Goal: Feedback & Contribution: Submit feedback/report problem

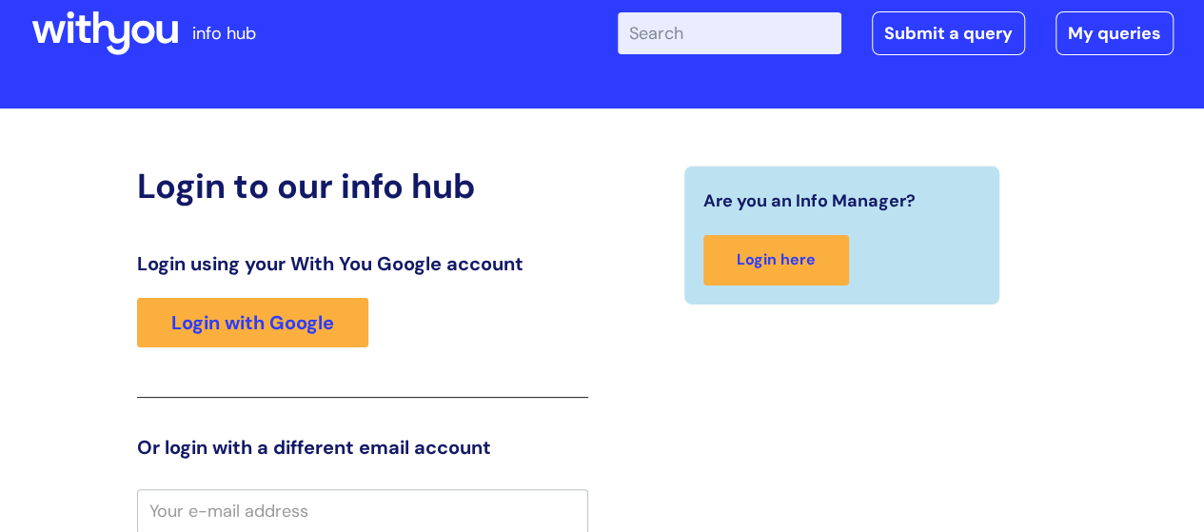
scroll to position [42, 0]
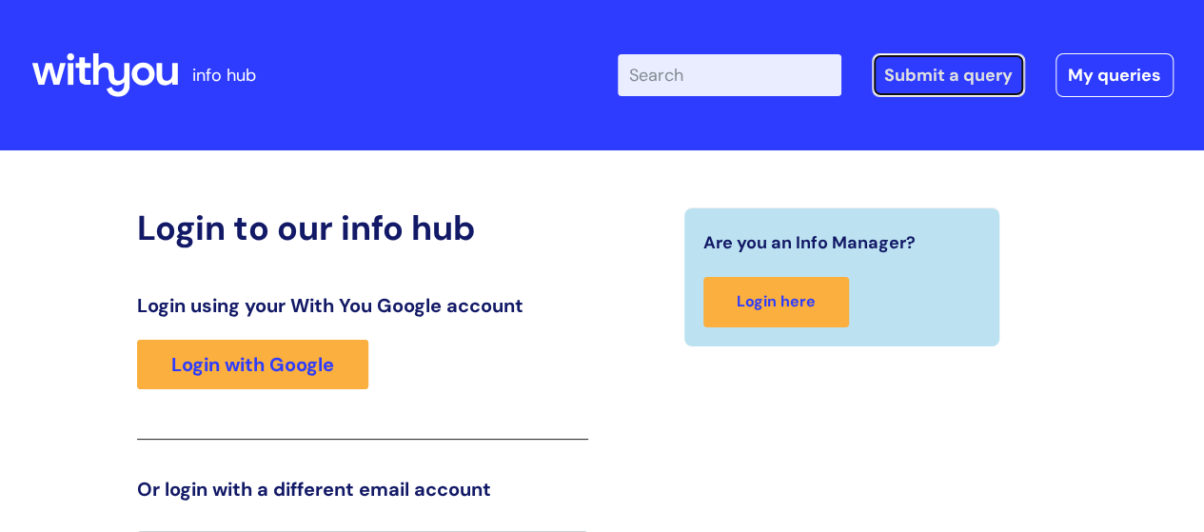
click at [950, 63] on link "Submit a query" at bounding box center [948, 75] width 153 height 44
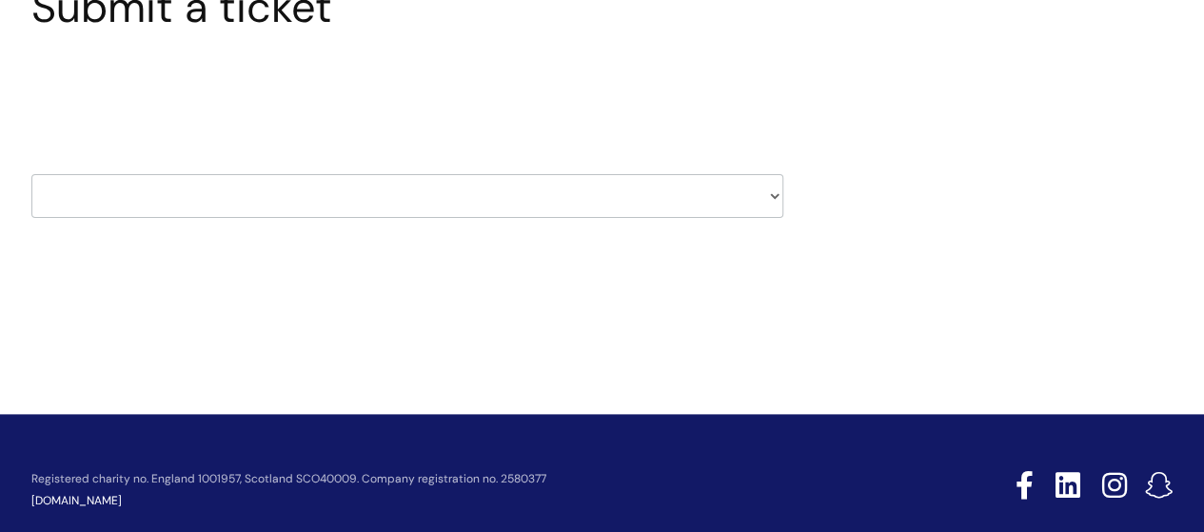
scroll to position [190, 0]
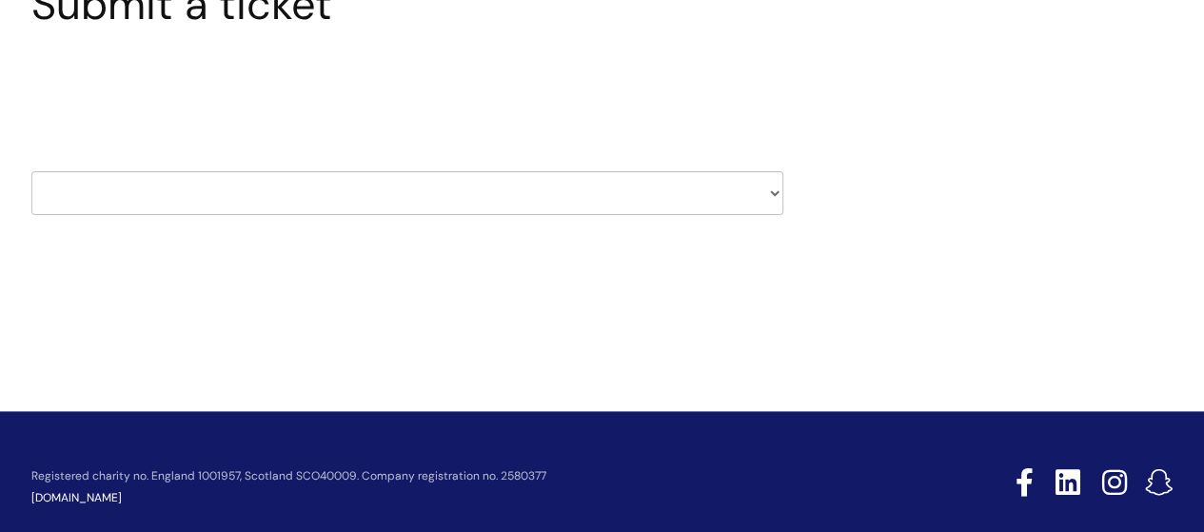
click at [771, 191] on select "HR / People IT and Support Clinical Drug Alerts Finance Accounts Data Support T…" at bounding box center [407, 193] width 752 height 44
select select "it_and_support"
click at [31, 171] on select "HR / People IT and Support Clinical Drug Alerts Finance Accounts Data Support T…" at bounding box center [407, 193] width 752 height 44
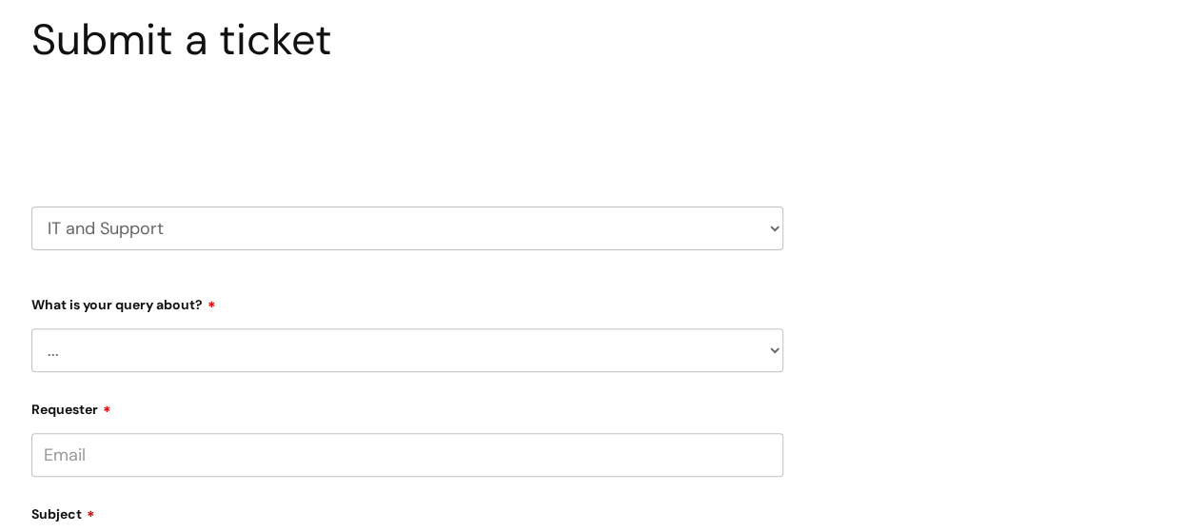
scroll to position [190, 0]
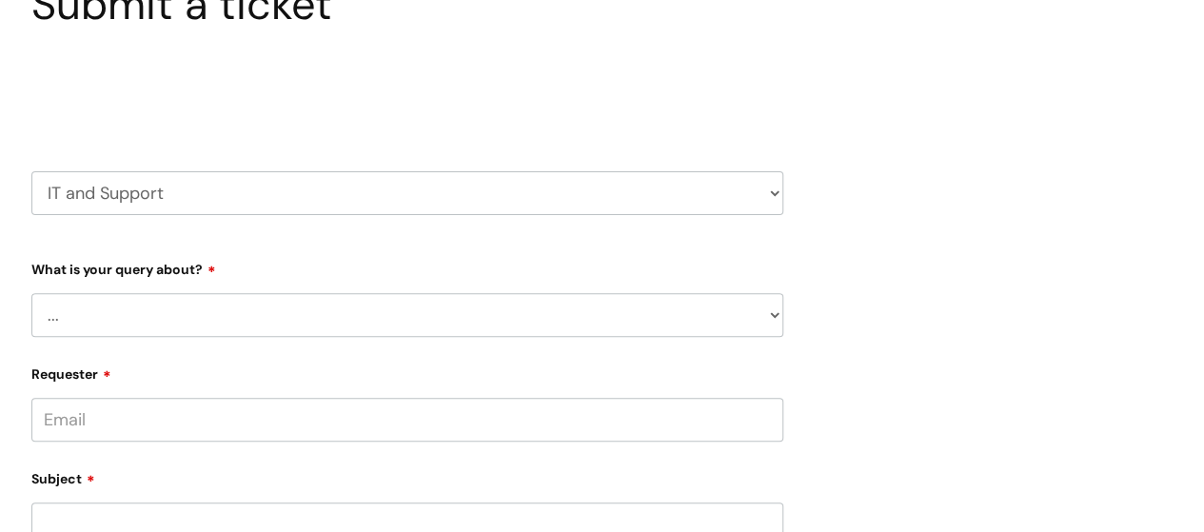
click at [771, 311] on select "... Mobile Phone Reset & MFA Accounts, Starters and Leavers IT Hardware issue I…" at bounding box center [407, 315] width 752 height 44
select select "I need help logging in"
click at [31, 293] on select "... Mobile Phone Reset & MFA Accounts, Starters and Leavers IT Hardware issue I…" at bounding box center [407, 315] width 752 height 44
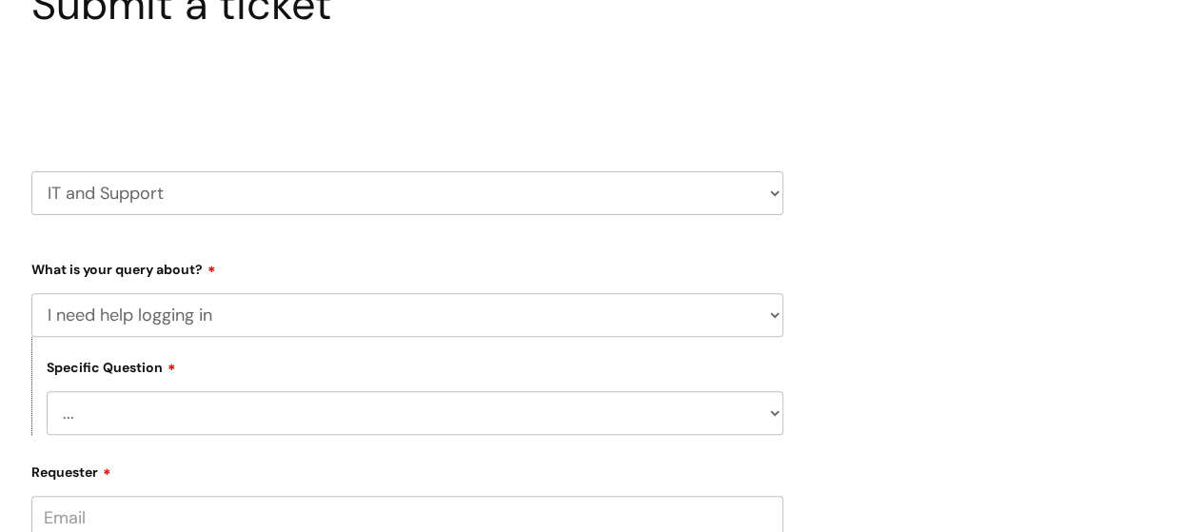
click at [773, 416] on select "... I need help logging into my laptop/chromebook I need access or help logging…" at bounding box center [415, 413] width 736 height 44
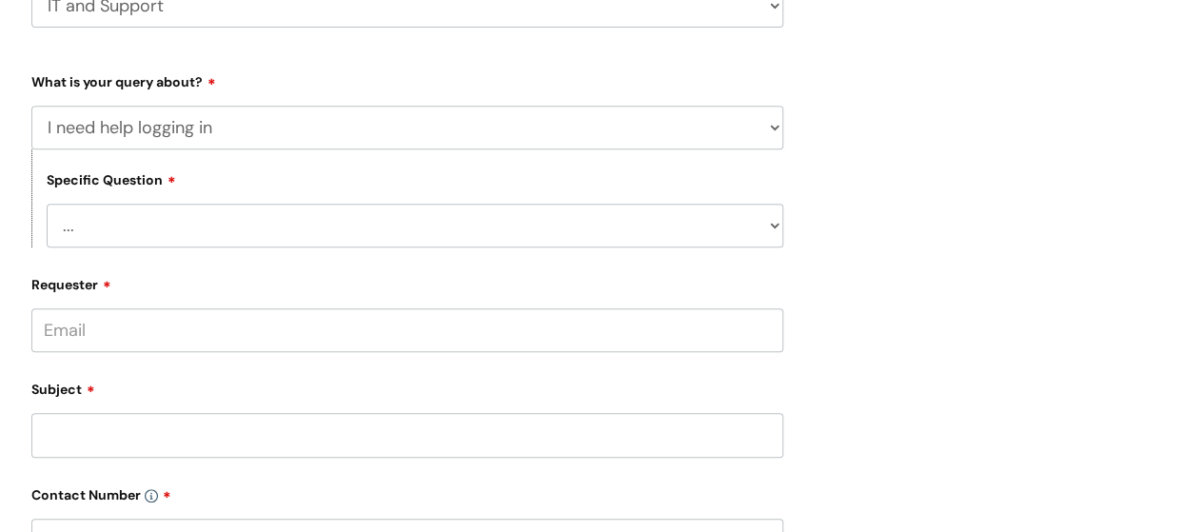
scroll to position [381, 0]
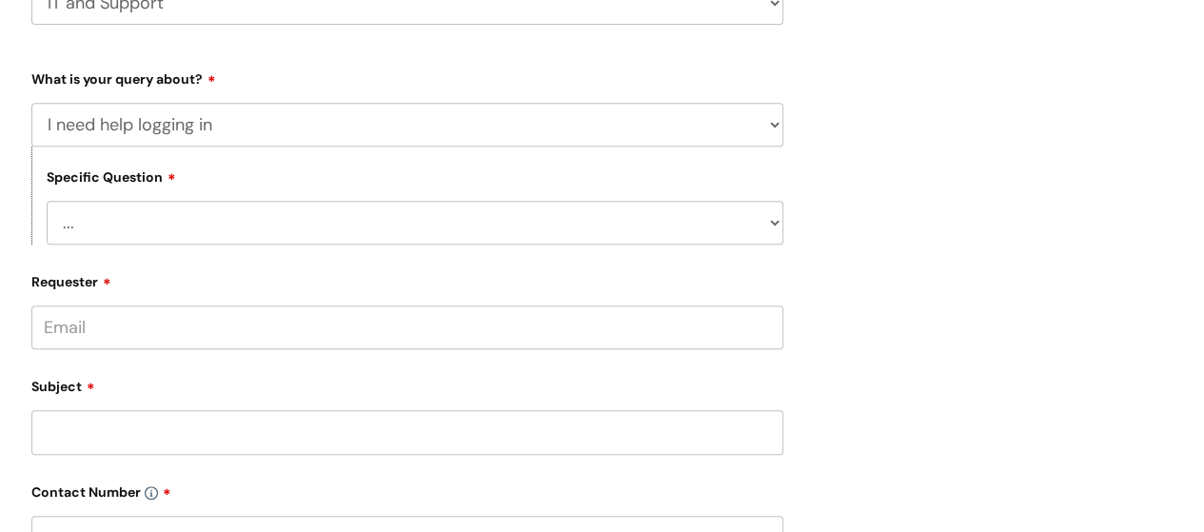
click at [776, 222] on select "... I need help logging into my laptop/chromebook I need access or help logging…" at bounding box center [415, 223] width 736 height 44
select select "I need access or help logging into a system, including Single Sign On"
click at [47, 202] on select "... I need help logging into my laptop/chromebook I need access or help logging…" at bounding box center [415, 223] width 736 height 44
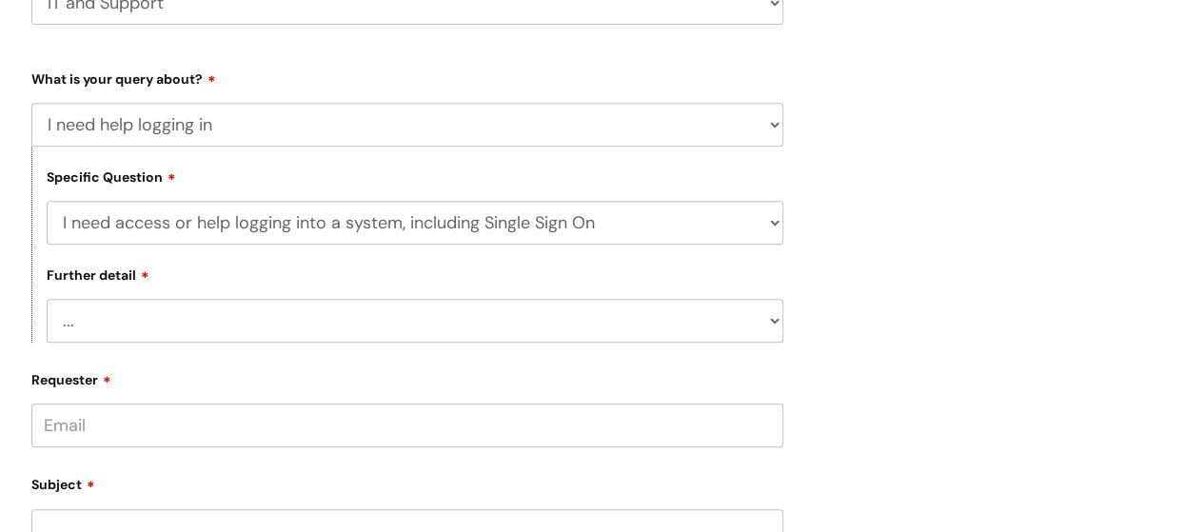
drag, startPoint x: 197, startPoint y: 325, endPoint x: 211, endPoint y: 324, distance: 14.4
click at [197, 325] on select "... Nebula Halo IT Portal PCMIS Ulysses iTrent CJSM NHS email Summary Care Reco…" at bounding box center [415, 321] width 736 height 44
select select "NHS email"
click at [47, 301] on select "... Nebula Halo IT Portal PCMIS Ulysses iTrent CJSM NHS email Summary Care Reco…" at bounding box center [415, 321] width 736 height 44
click at [91, 428] on input "Requester" at bounding box center [407, 425] width 752 height 44
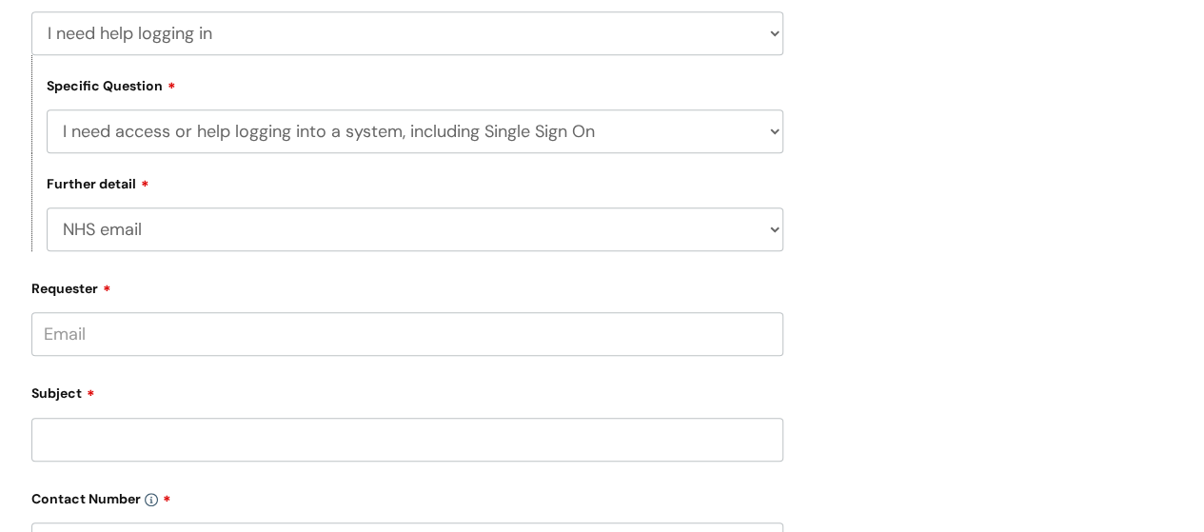
scroll to position [476, 0]
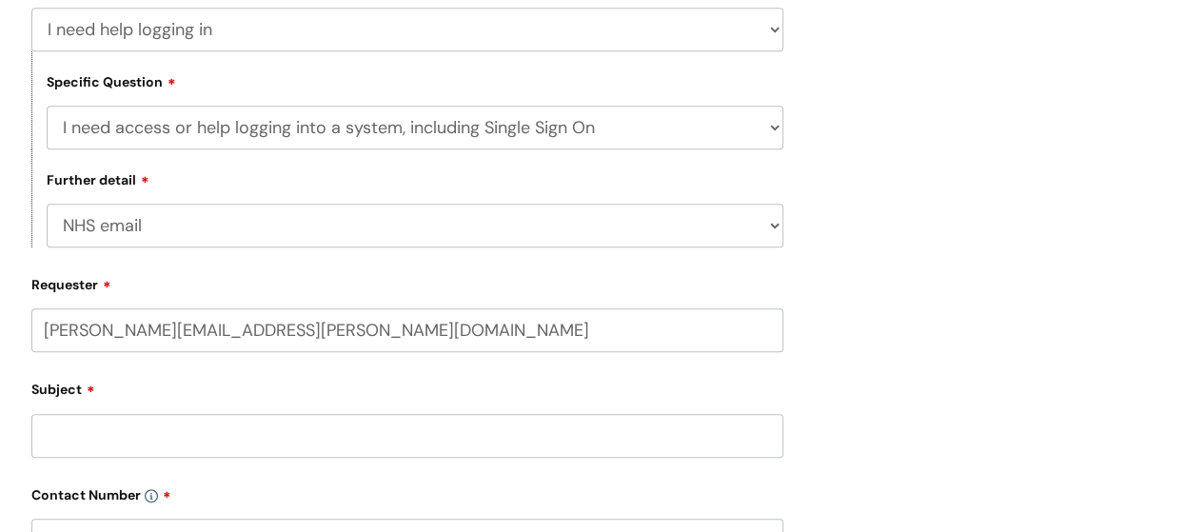
type input "susan.walker@Wearewithyou.org.uk"
click at [284, 430] on div "Subject" at bounding box center [407, 415] width 752 height 85
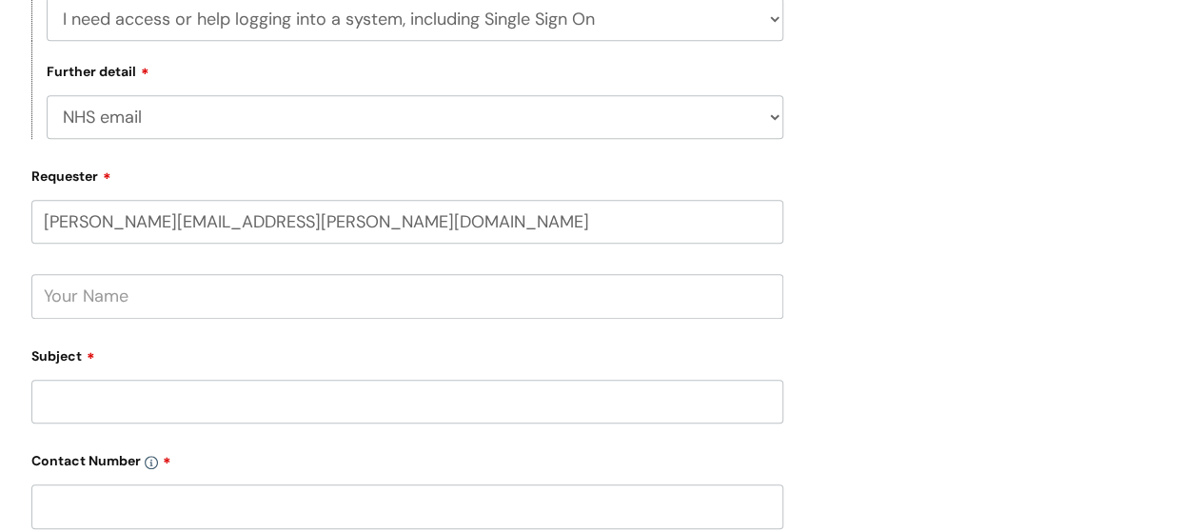
scroll to position [666, 0]
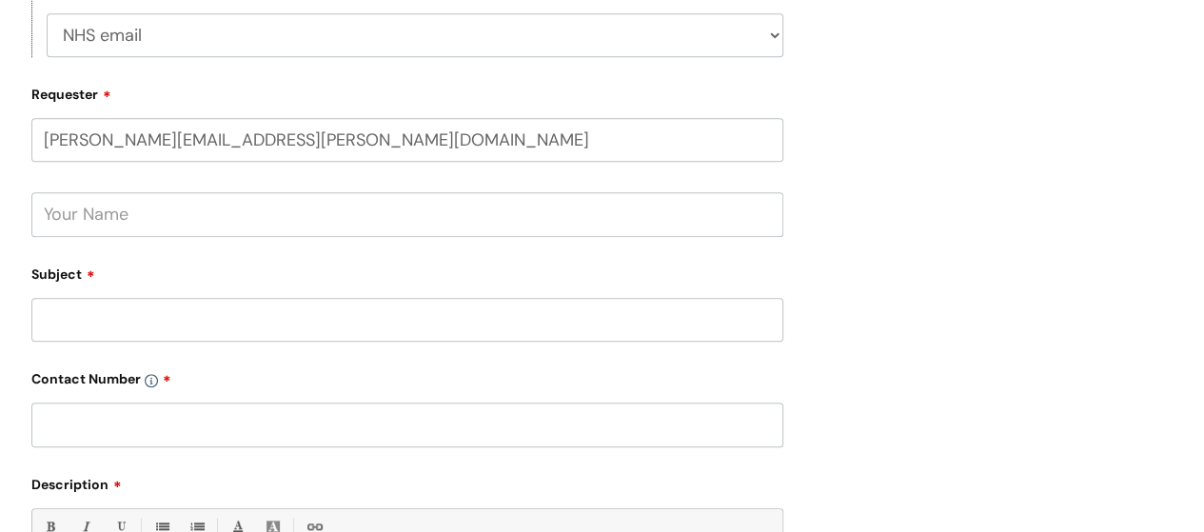
click at [207, 218] on input "text" at bounding box center [407, 214] width 752 height 44
type input "Susan Walker"
click at [126, 308] on input "Subject" at bounding box center [407, 320] width 752 height 44
type input "L"
type input "Can't get onto NHS email accounts"
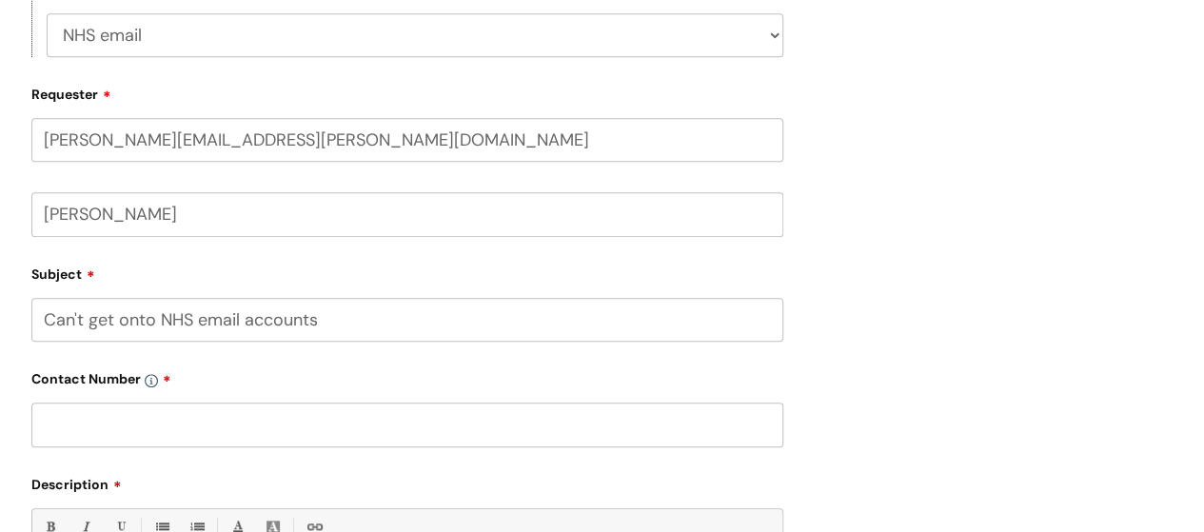
click at [167, 427] on input "text" at bounding box center [407, 424] width 752 height 44
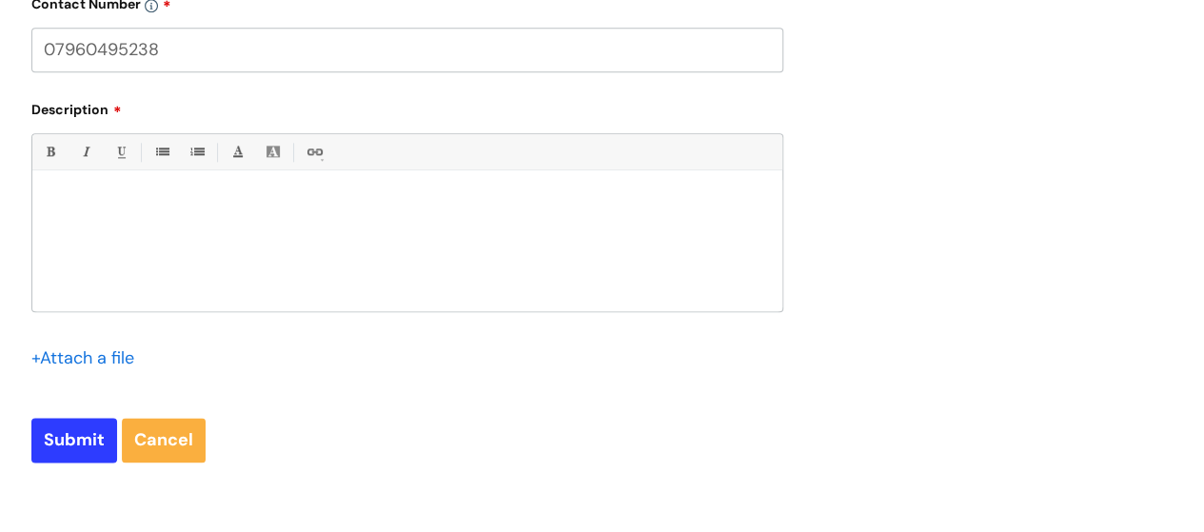
scroll to position [1047, 0]
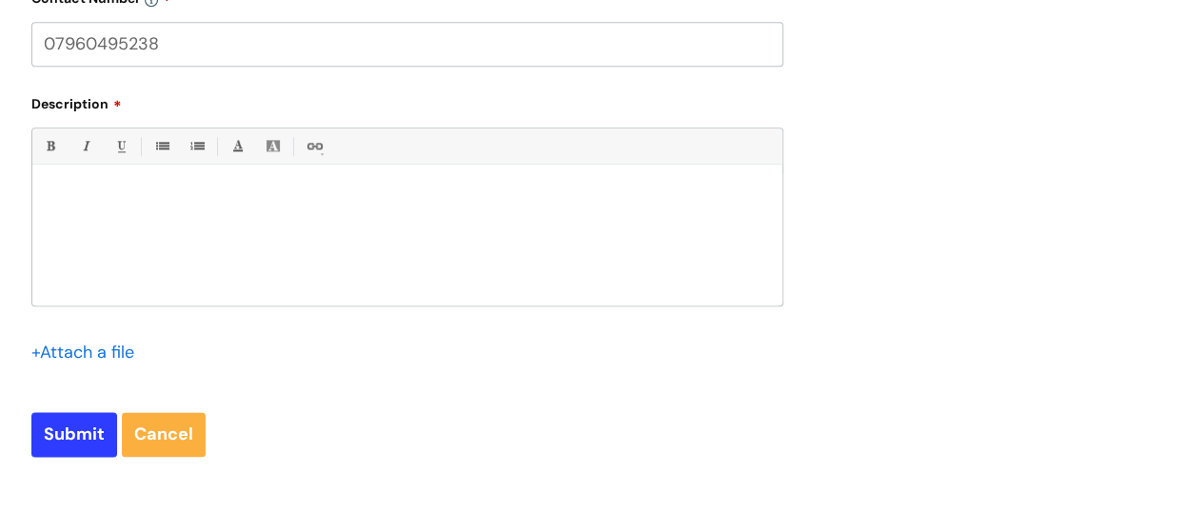
type input "07960495238"
click at [198, 186] on div at bounding box center [407, 239] width 750 height 131
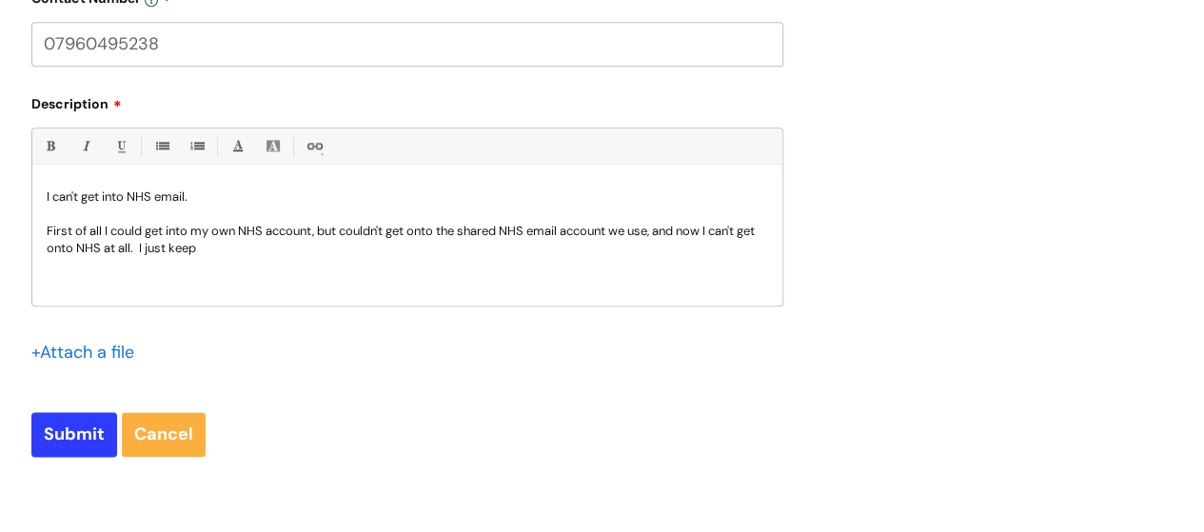
click at [253, 254] on p "First of all I could get into my own NHS account, but couldn't get onto the sha…" at bounding box center [407, 240] width 721 height 34
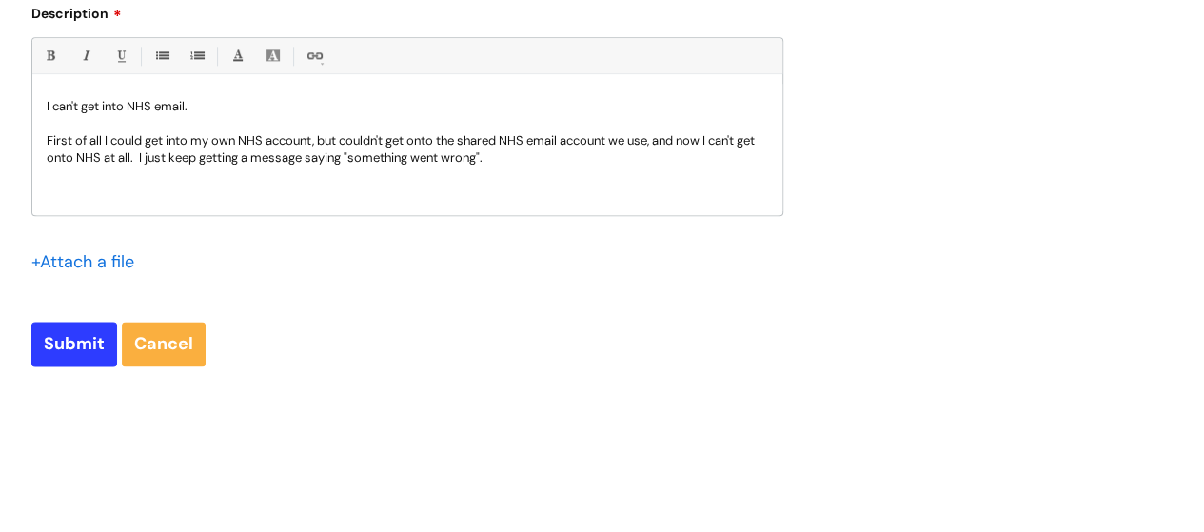
scroll to position [1142, 0]
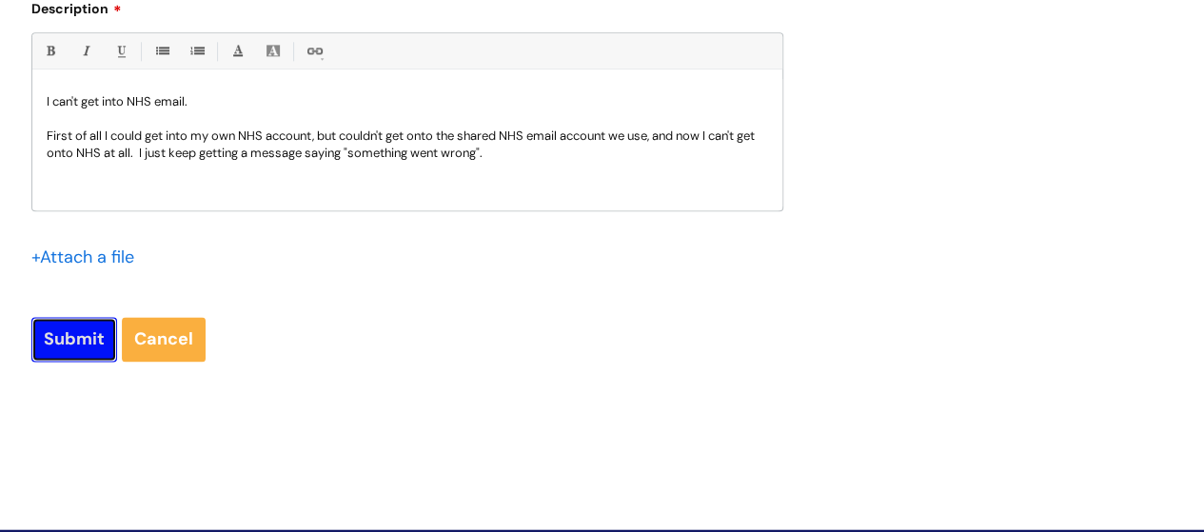
click at [65, 340] on input "Submit" at bounding box center [74, 339] width 86 height 44
type input "Please Wait..."
